Goal: Task Accomplishment & Management: Use online tool/utility

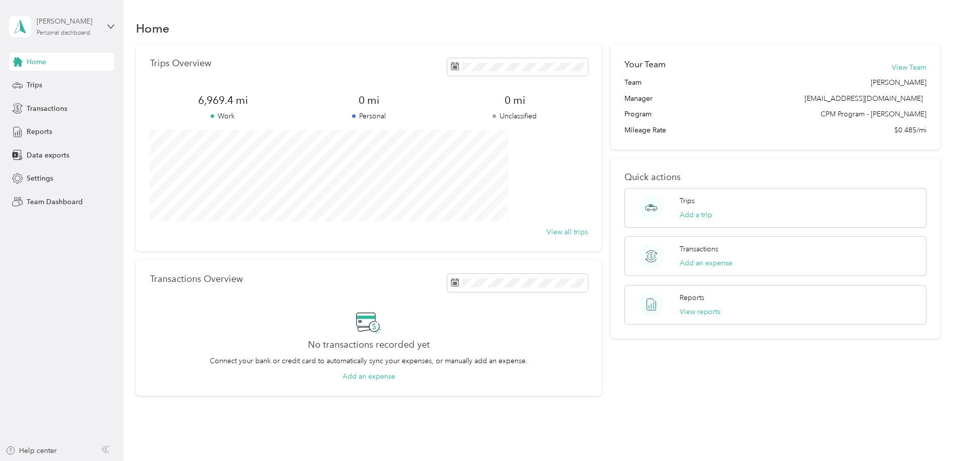
click at [70, 33] on div "Personal dashboard" at bounding box center [64, 33] width 54 height 6
click at [650, 200] on icon at bounding box center [651, 208] width 25 height 24
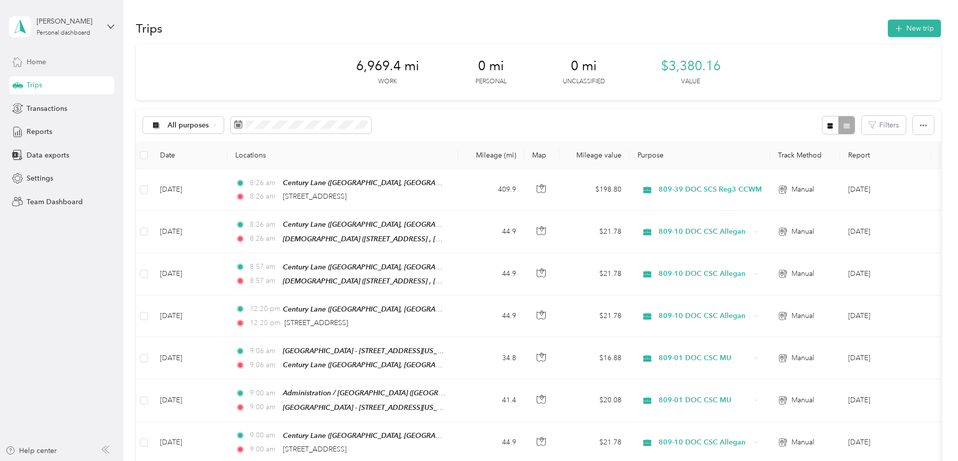
click at [48, 61] on div "Home" at bounding box center [61, 62] width 105 height 18
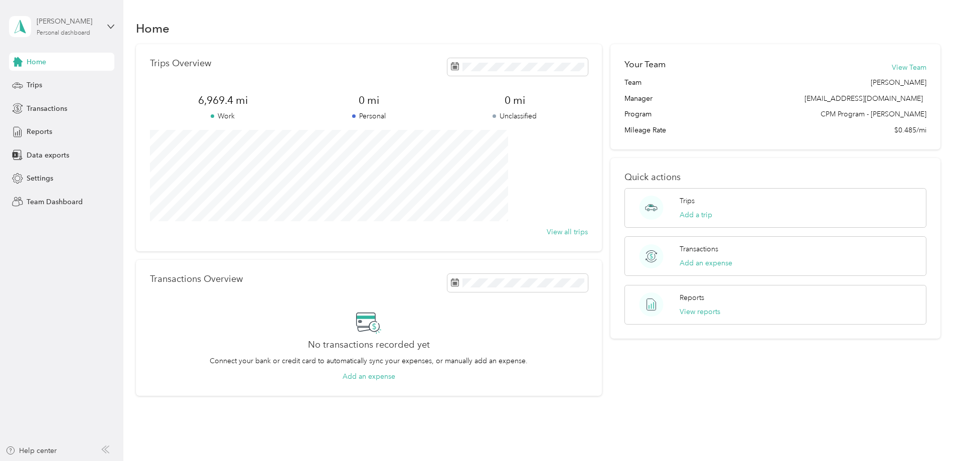
click at [90, 32] on div "Personal dashboard" at bounding box center [64, 33] width 54 height 6
click at [71, 83] on div "Team dashboard" at bounding box center [45, 82] width 54 height 11
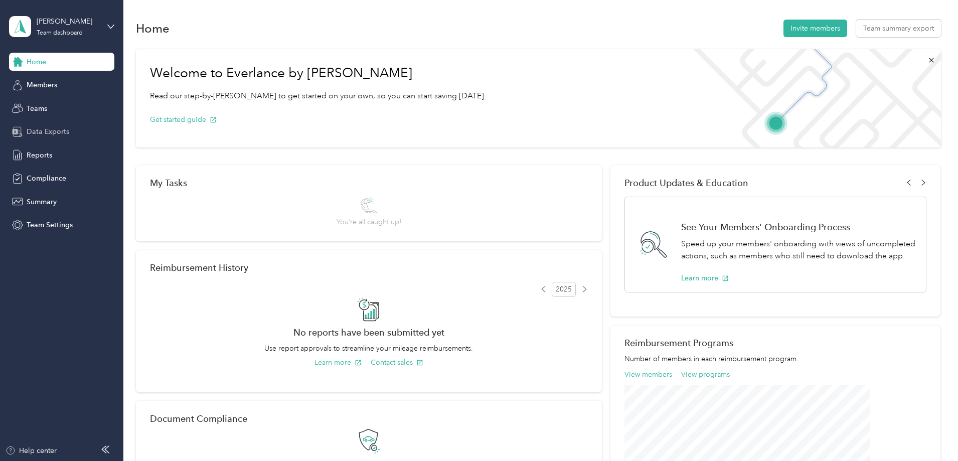
click at [41, 133] on span "Data Exports" at bounding box center [48, 131] width 43 height 11
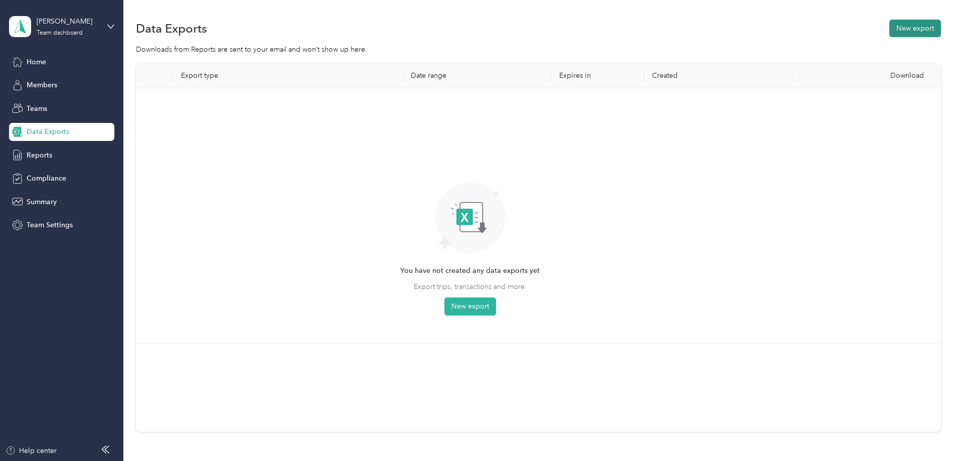
click at [890, 27] on button "New export" at bounding box center [916, 29] width 52 height 18
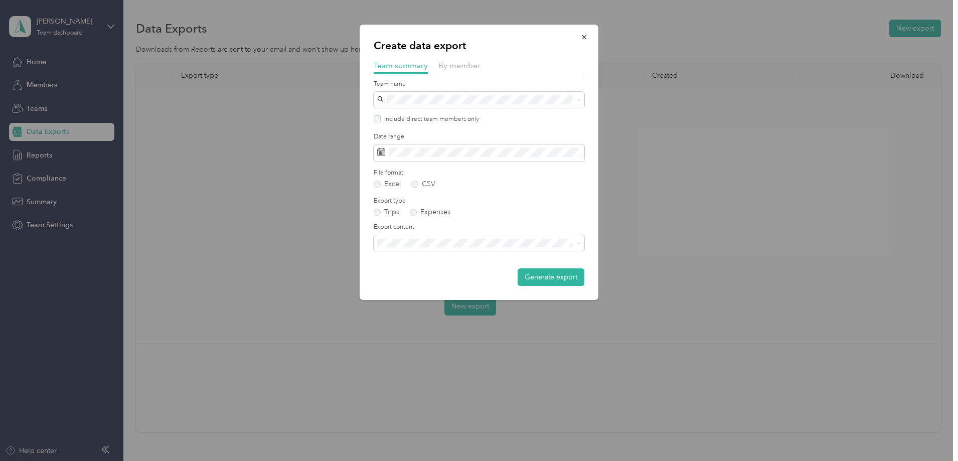
click at [416, 118] on label "Include direct team members only" at bounding box center [430, 119] width 98 height 9
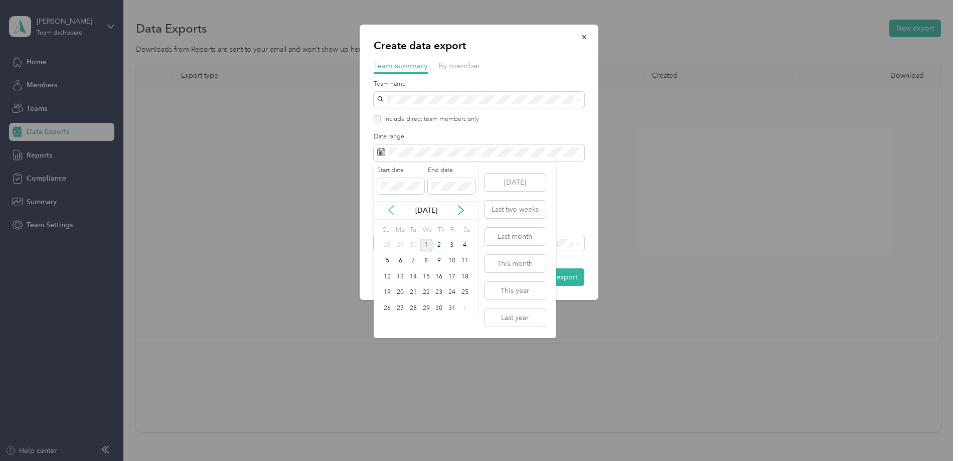
click at [390, 209] on icon at bounding box center [391, 210] width 5 height 9
click at [387, 290] on div "21" at bounding box center [387, 293] width 13 height 13
click at [411, 310] on div "30" at bounding box center [413, 308] width 13 height 13
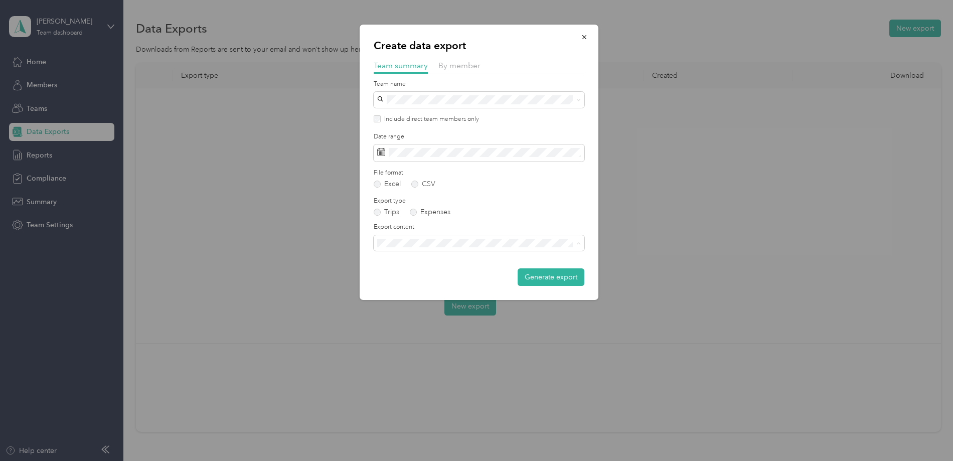
click at [417, 279] on div "Summary and full trips list" at bounding box center [479, 278] width 197 height 11
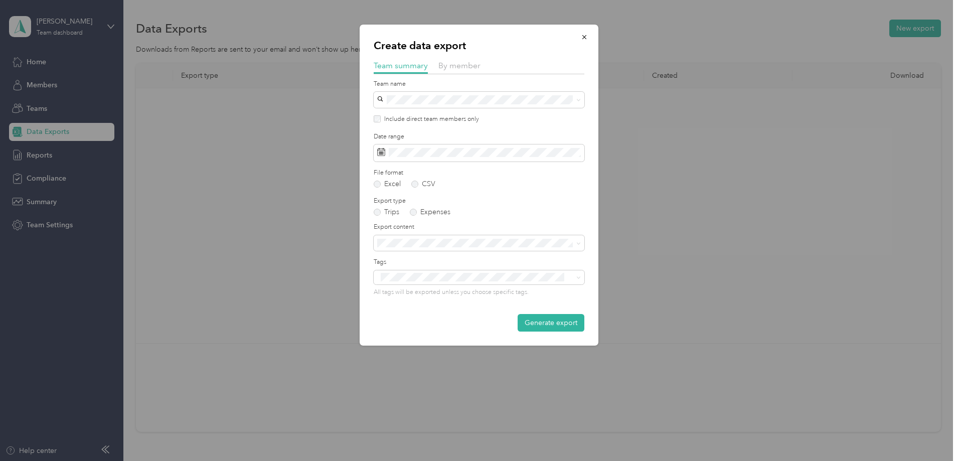
click at [555, 317] on button "Generate export" at bounding box center [551, 323] width 67 height 18
